Goal: Transaction & Acquisition: Purchase product/service

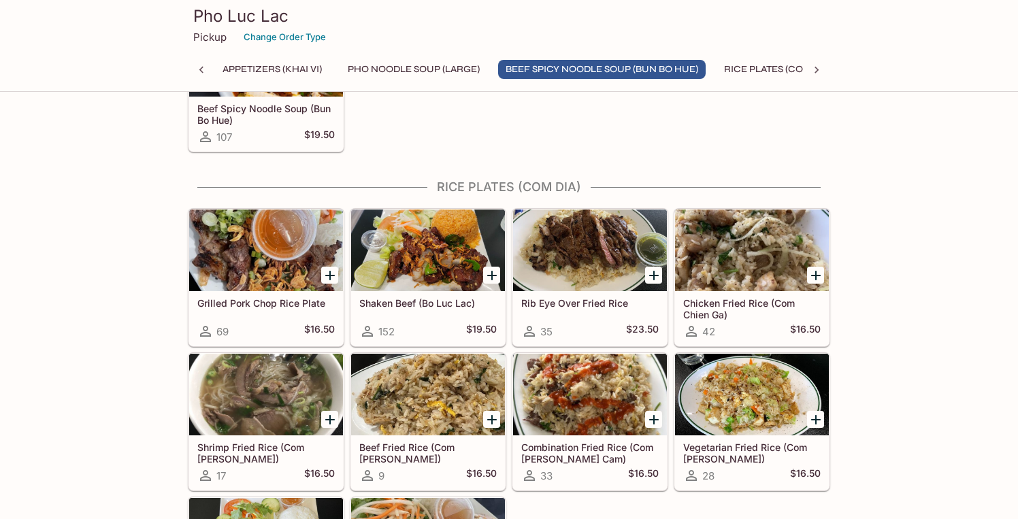
scroll to position [809, 0]
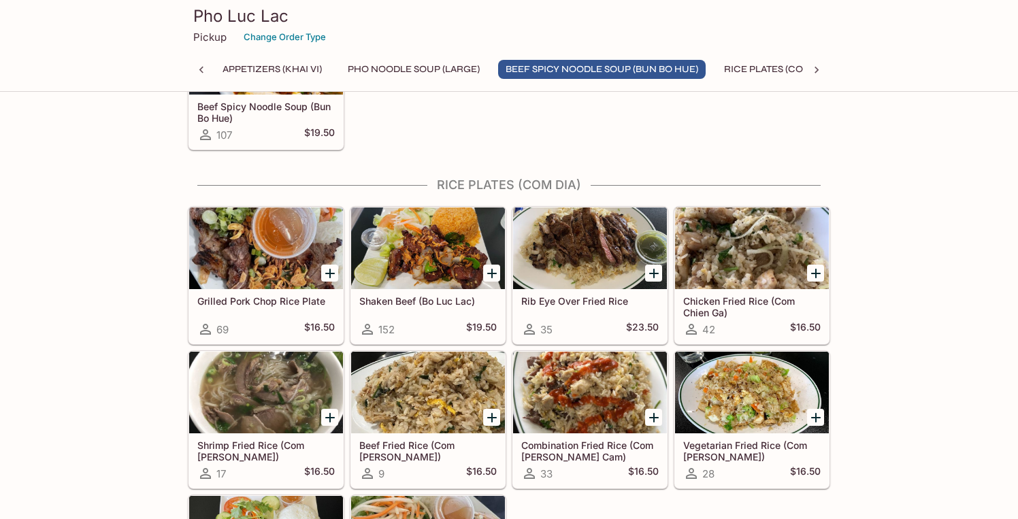
click at [492, 271] on icon "Add Shaken Beef (Bo Luc Lac)" at bounding box center [492, 274] width 10 height 10
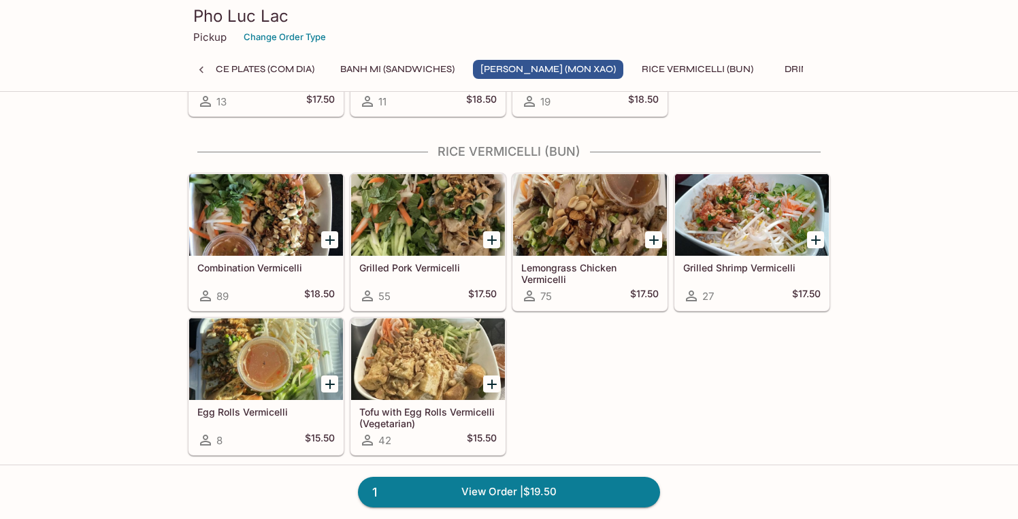
scroll to position [1854, 0]
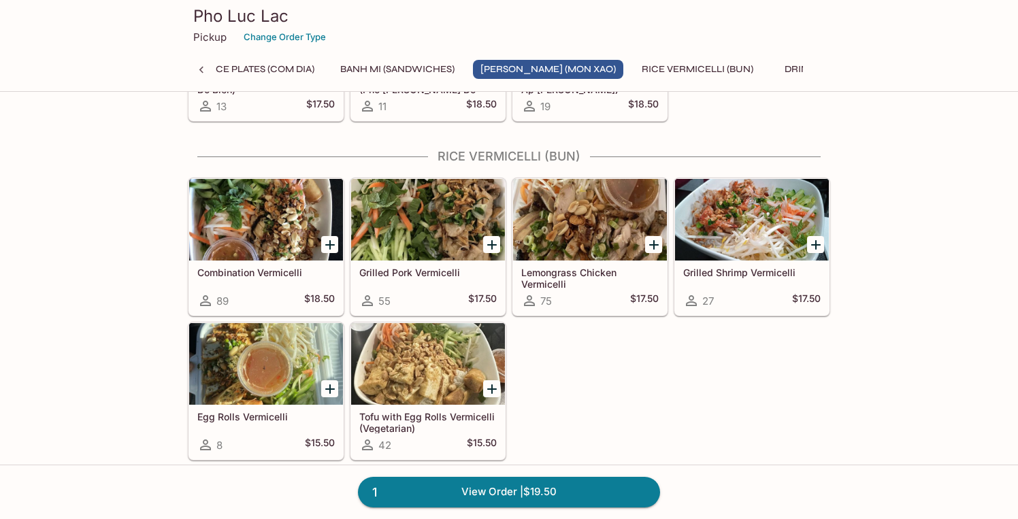
click at [323, 254] on div at bounding box center [330, 245] width 28 height 28
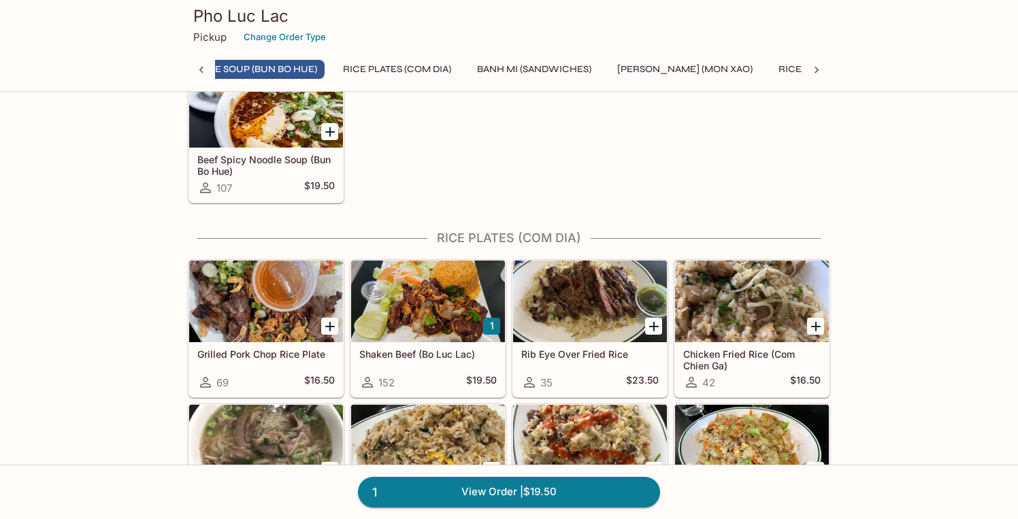
scroll to position [738, 0]
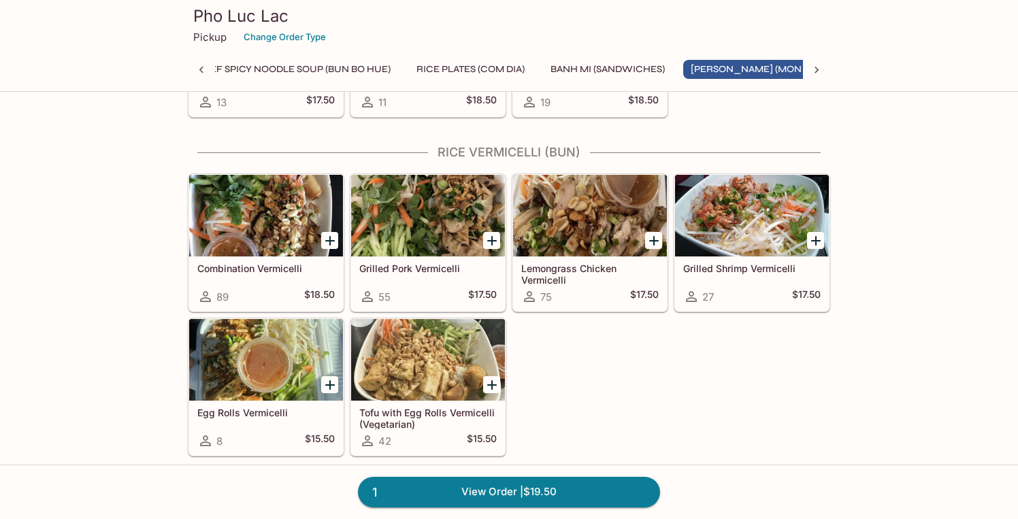
click at [333, 236] on icon "Add Combination Vermicelli" at bounding box center [330, 241] width 16 height 16
click at [654, 242] on icon "Add Lemongrass Chicken Vermicelli" at bounding box center [654, 241] width 10 height 10
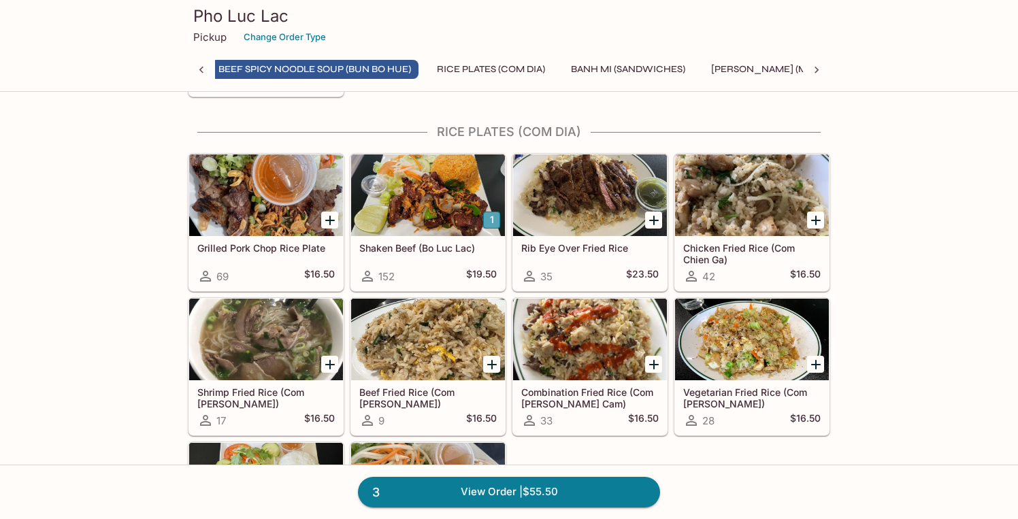
click at [492, 220] on button "1" at bounding box center [491, 220] width 17 height 17
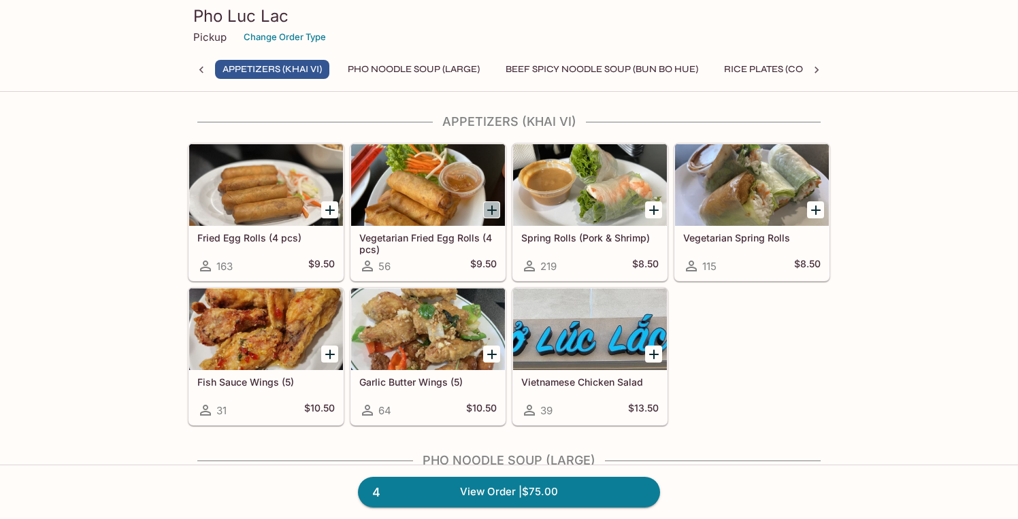
click at [490, 211] on icon "Add Vegetarian Fried Egg Rolls (4 pcs)" at bounding box center [492, 210] width 10 height 10
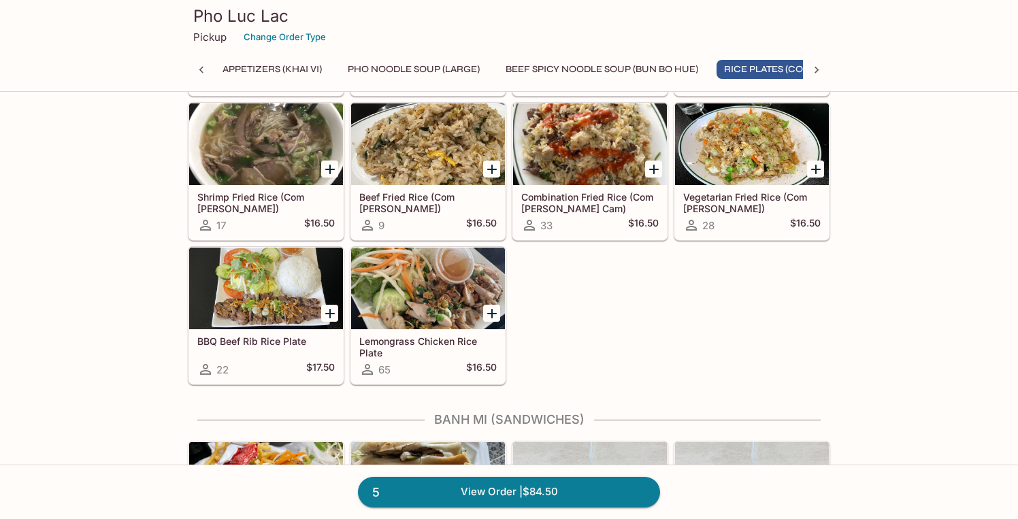
scroll to position [1255, 0]
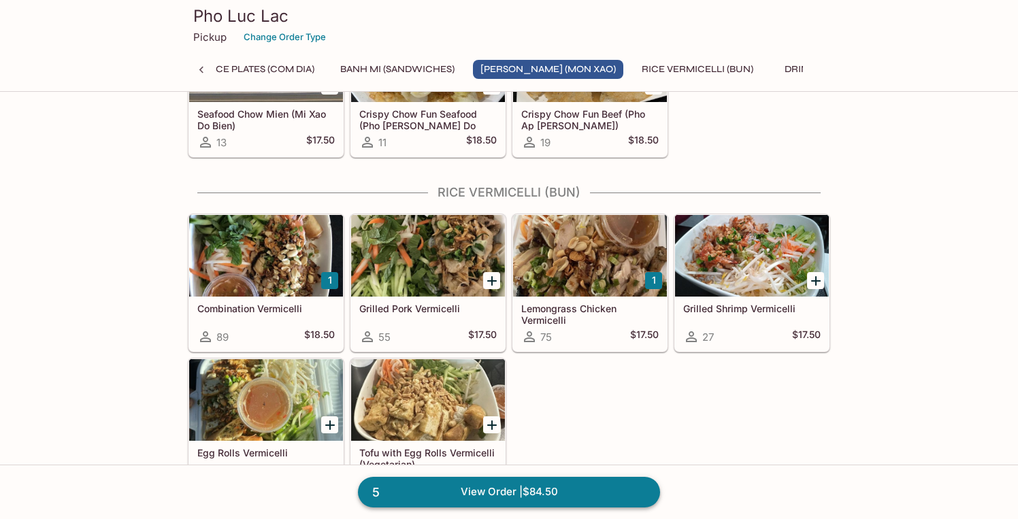
click at [543, 486] on link "5 View Order | $84.50" at bounding box center [509, 492] width 302 height 30
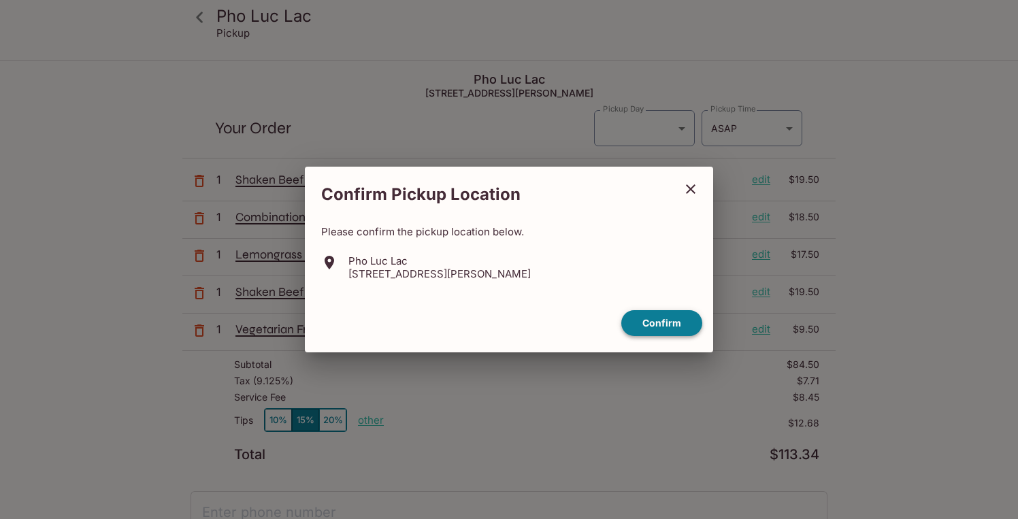
click at [672, 322] on button "Confirm" at bounding box center [661, 323] width 81 height 27
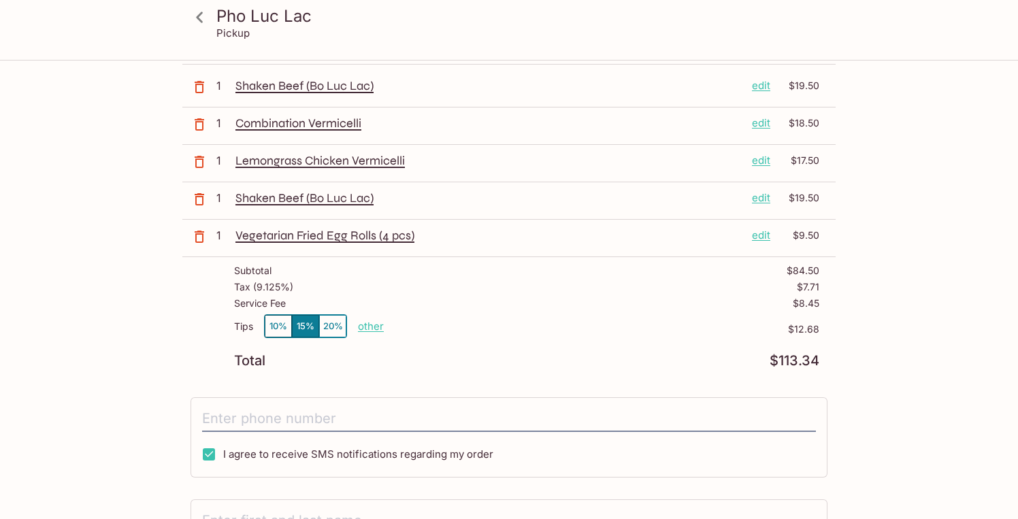
click at [275, 326] on button "10%" at bounding box center [278, 326] width 27 height 22
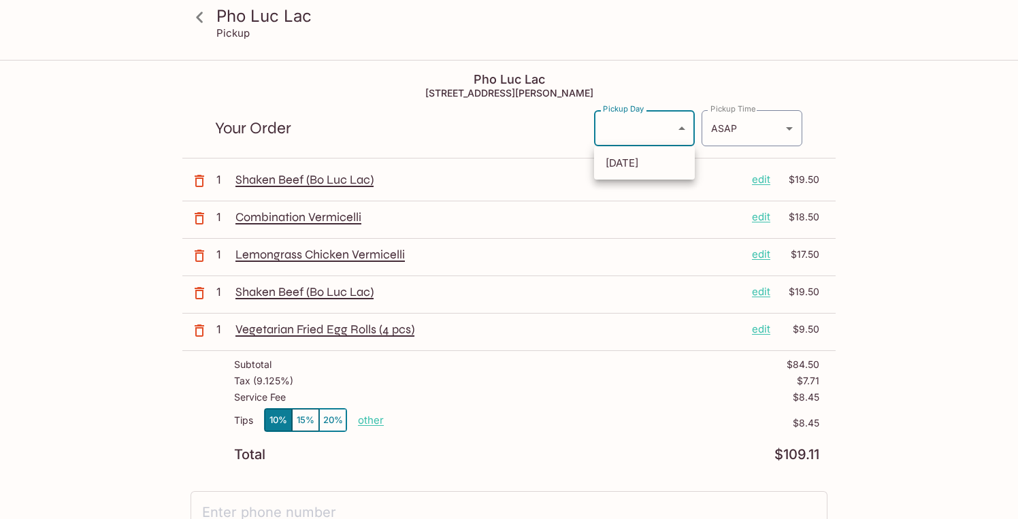
click at [667, 130] on body "Pho Luc Lac Pickup Pho Luc Lac [STREET_ADDRESS][PERSON_NAME] Your Order Pickup …" at bounding box center [509, 320] width 1018 height 519
click at [548, 113] on div at bounding box center [509, 259] width 1018 height 519
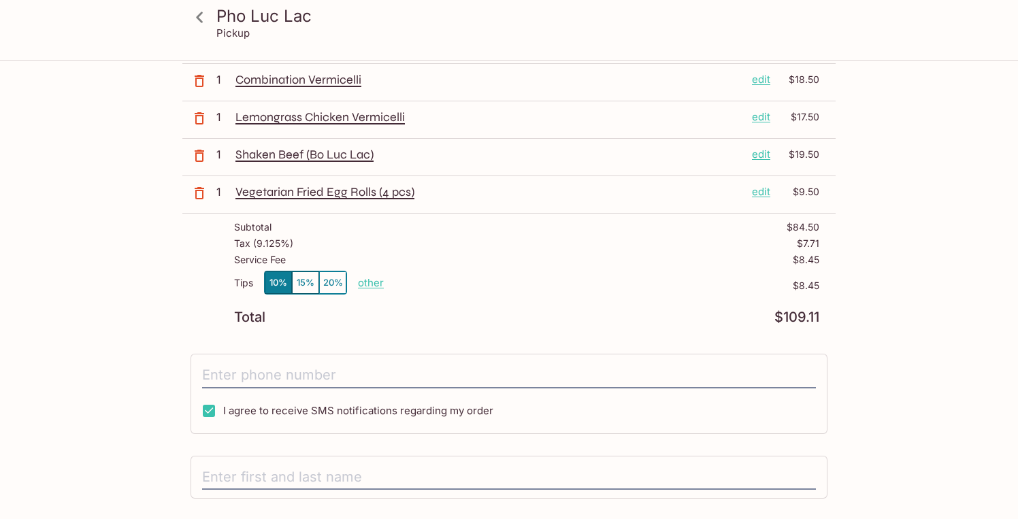
scroll to position [149, 0]
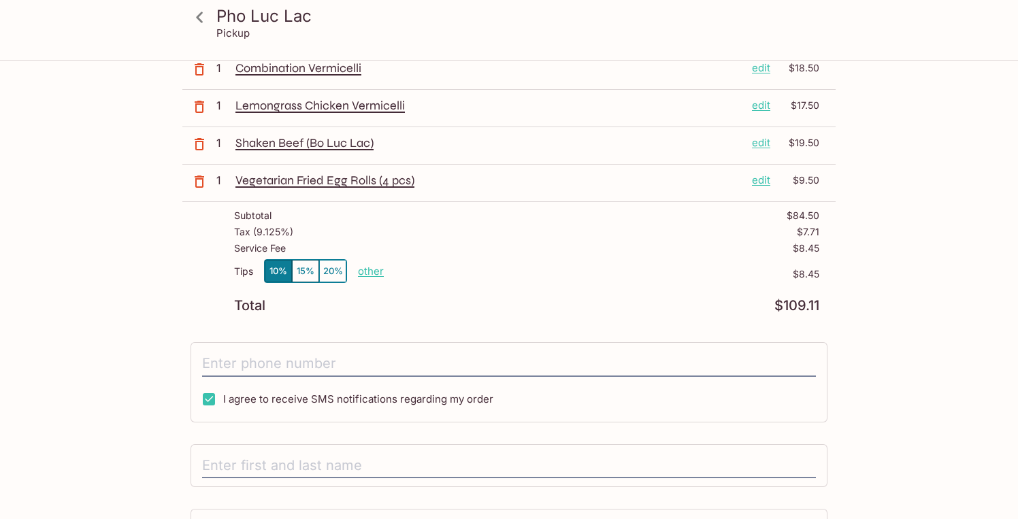
click at [373, 275] on p "other" at bounding box center [371, 271] width 26 height 13
drag, startPoint x: 471, startPoint y: 272, endPoint x: 387, endPoint y: 271, distance: 83.7
click at [387, 271] on div "Done 8.45" at bounding box center [417, 271] width 119 height 22
type input "0.00"
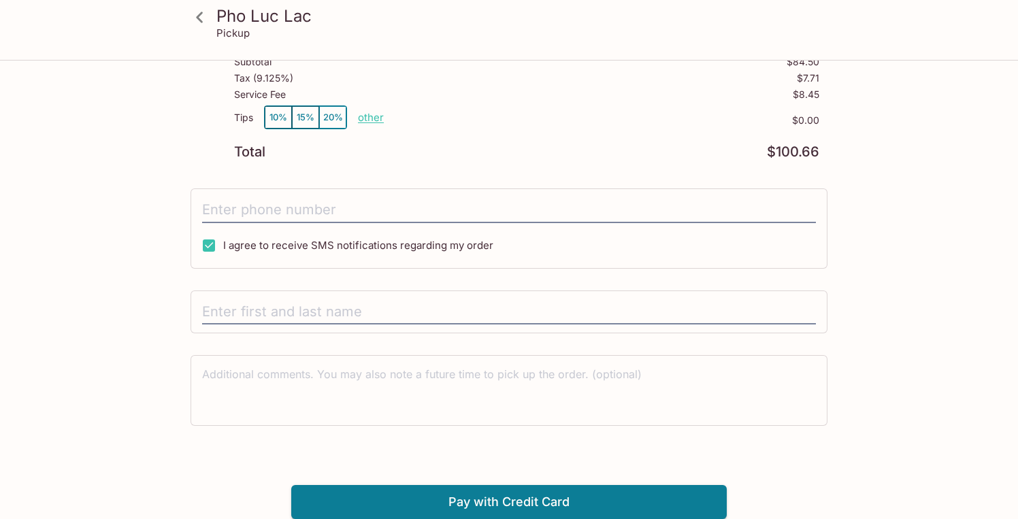
scroll to position [302, 0]
click at [309, 206] on input "tel" at bounding box center [509, 211] width 614 height 26
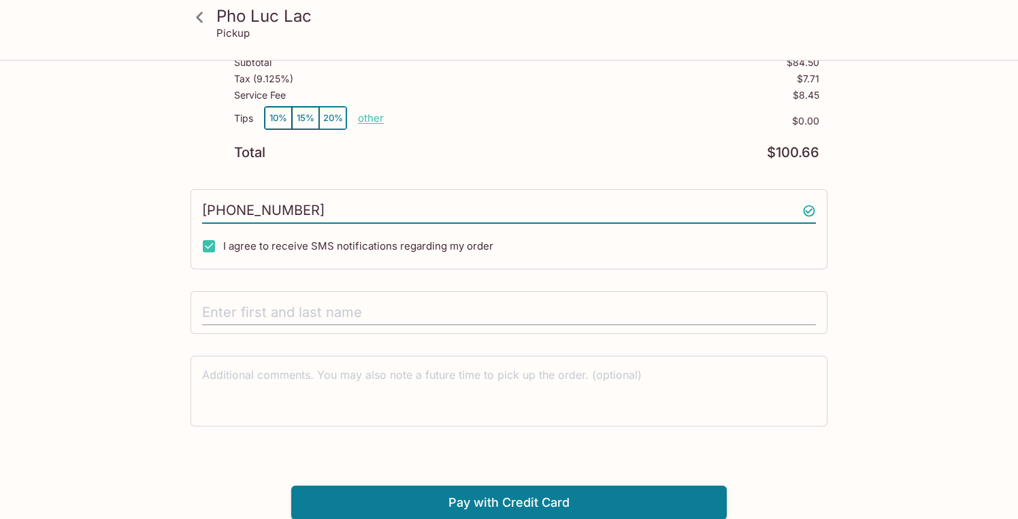
type input "[PHONE_NUMBER]"
click at [412, 319] on input "text" at bounding box center [509, 313] width 614 height 26
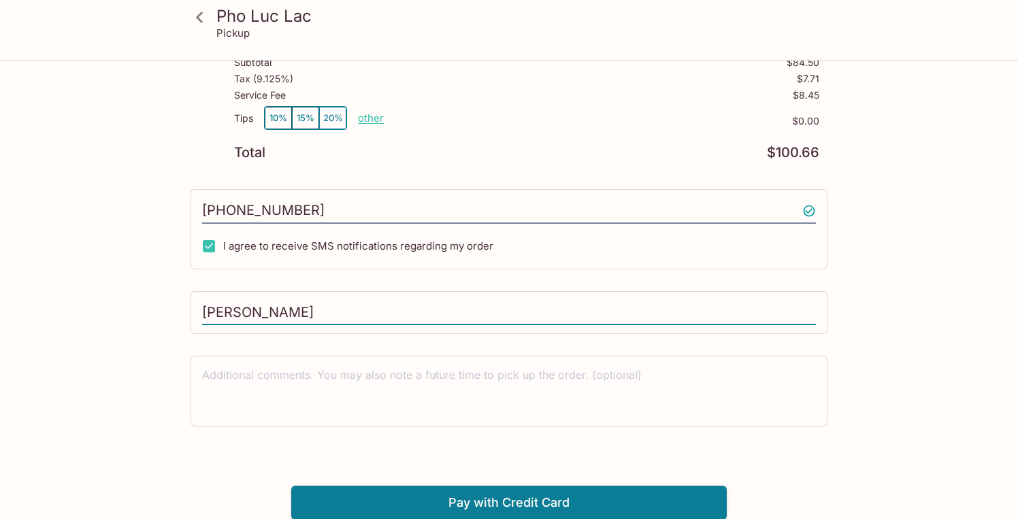
type input "[PERSON_NAME]"
click at [888, 350] on div "Pho Luc Lac Pickup Pho Luc Lac [STREET_ADDRESS][PERSON_NAME] Your Order Pickup …" at bounding box center [508, 139] width 871 height 760
